Goal: Task Accomplishment & Management: Use online tool/utility

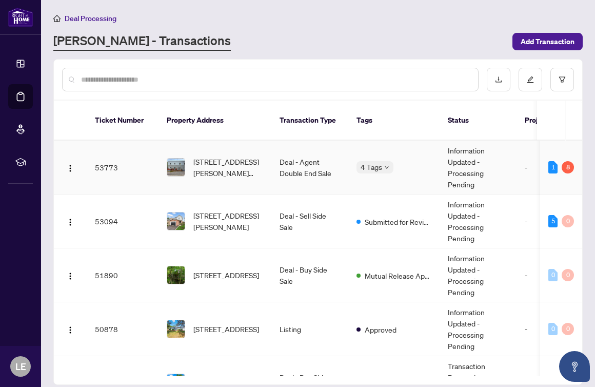
click at [191, 156] on div "[STREET_ADDRESS][PERSON_NAME][PERSON_NAME]" at bounding box center [215, 167] width 96 height 23
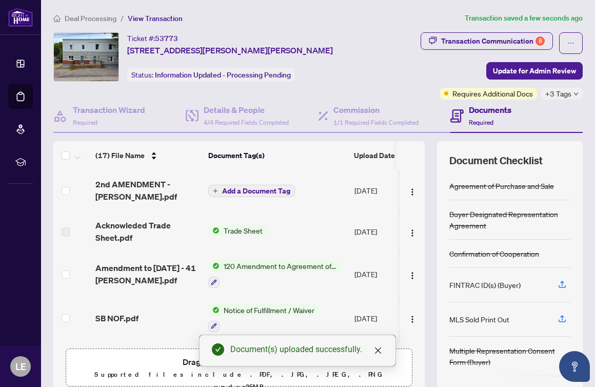
click at [250, 187] on span "Add a Document Tag" at bounding box center [256, 190] width 68 height 7
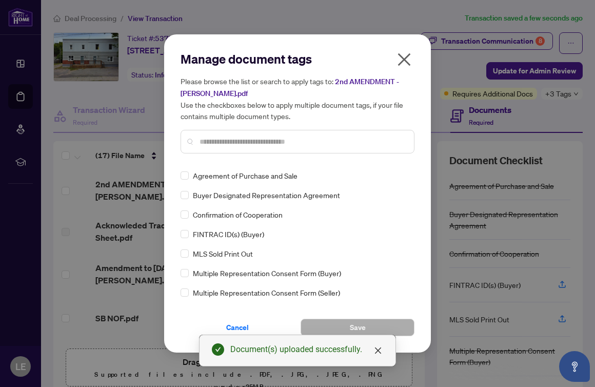
click at [200, 141] on input "text" at bounding box center [303, 141] width 206 height 11
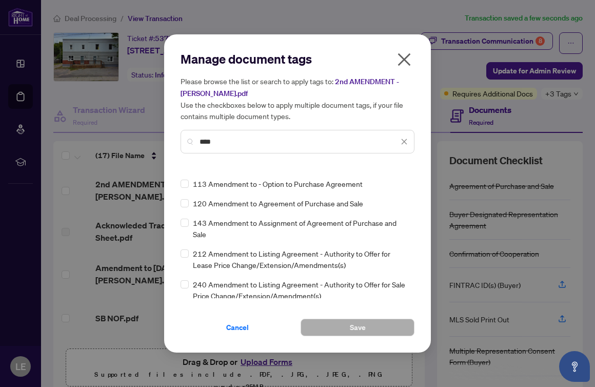
scroll to position [16, 0]
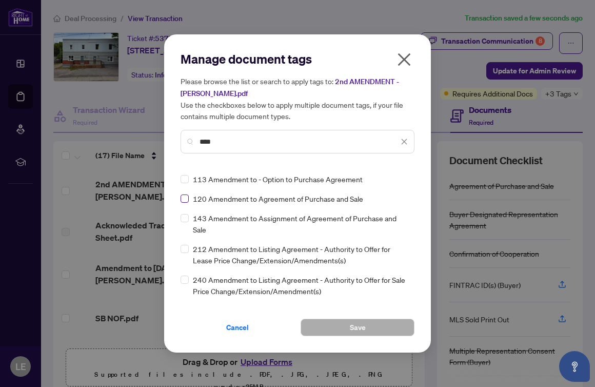
type input "****"
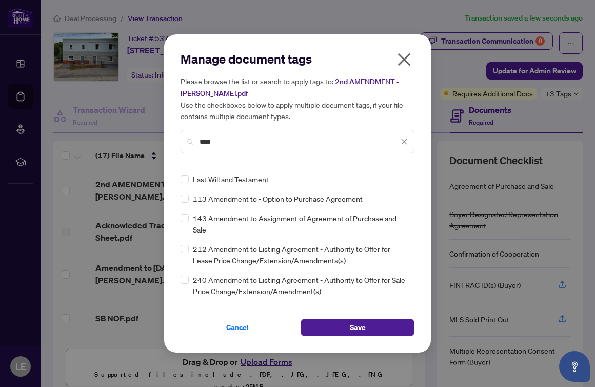
scroll to position [0, 0]
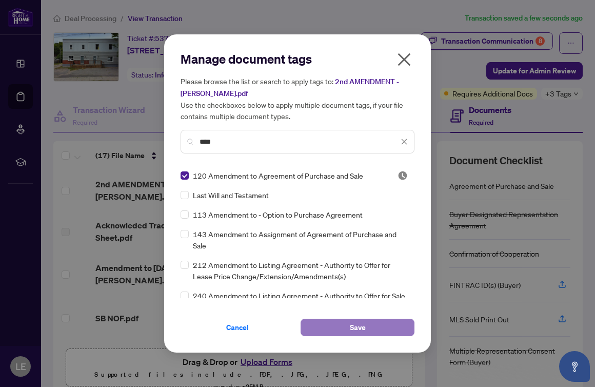
click at [356, 328] on span "Save" at bounding box center [358, 327] width 16 height 16
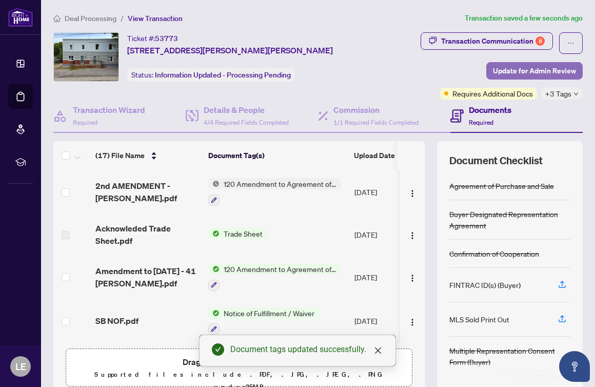
click at [506, 68] on span "Update for Admin Review" at bounding box center [534, 71] width 83 height 16
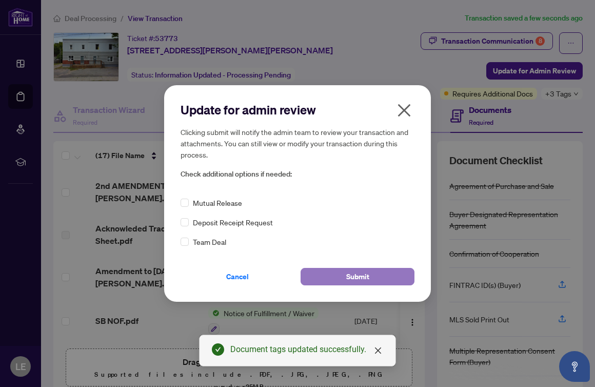
click at [359, 277] on span "Submit" at bounding box center [357, 276] width 23 height 16
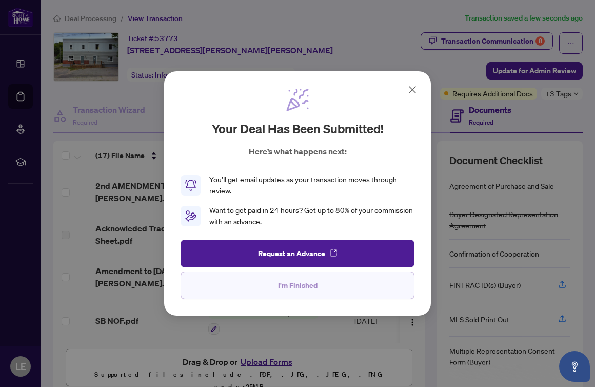
click at [333, 287] on button "I'm Finished" at bounding box center [298, 285] width 234 height 28
